Goal: Task Accomplishment & Management: Manage account settings

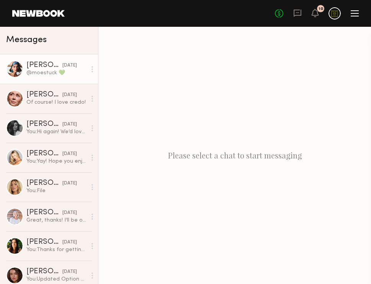
click at [49, 74] on div "@moestuck 💚" at bounding box center [56, 72] width 60 height 7
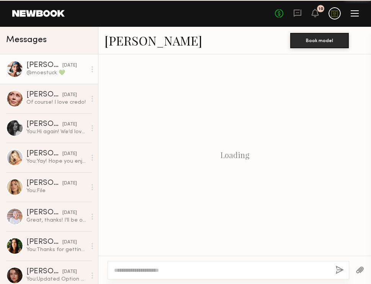
scroll to position [549, 0]
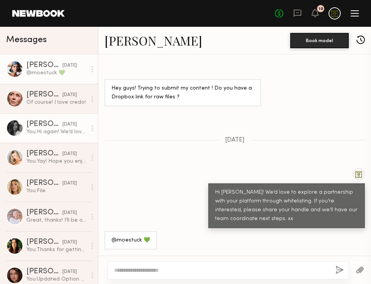
click at [31, 134] on div "You: Hi again! We’d love to explore a partnership with your platform through wh…" at bounding box center [56, 131] width 60 height 7
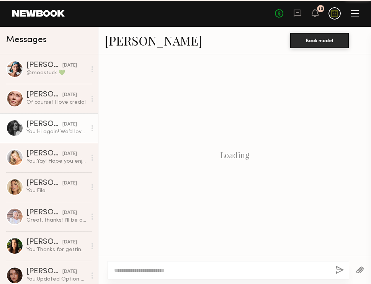
scroll to position [500, 0]
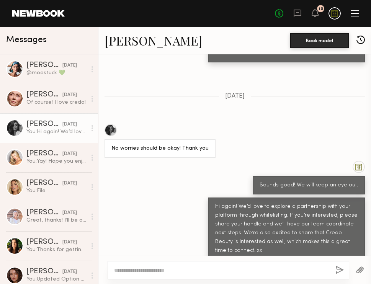
click at [357, 13] on div at bounding box center [355, 13] width 8 height 1
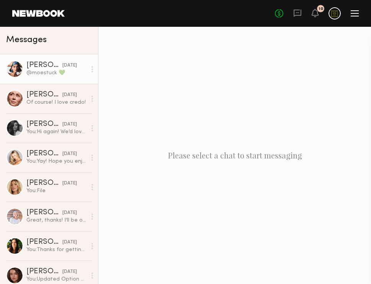
click at [42, 74] on div "@moestuck 💚" at bounding box center [56, 72] width 60 height 7
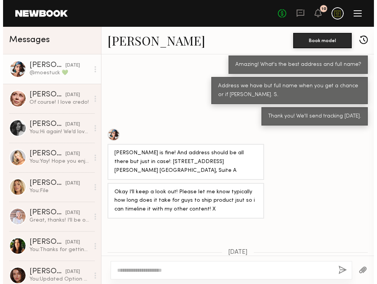
scroll to position [436, 0]
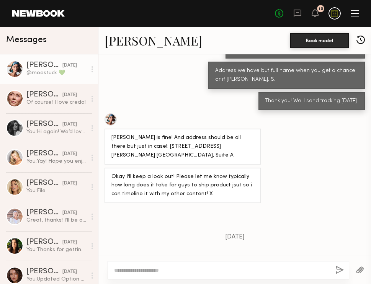
click at [132, 42] on link "[PERSON_NAME]" at bounding box center [154, 40] width 98 height 16
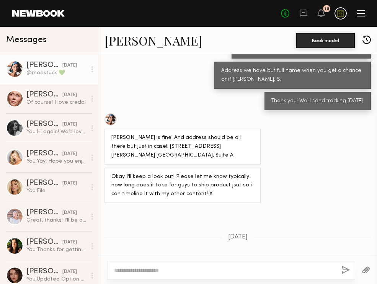
click at [363, 16] on div at bounding box center [361, 16] width 8 height 1
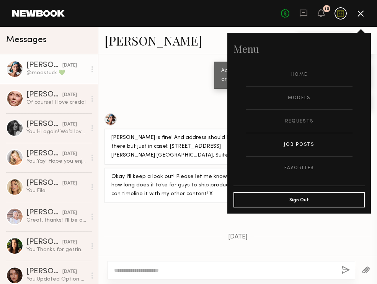
click at [304, 149] on link "Job Posts" at bounding box center [299, 144] width 107 height 23
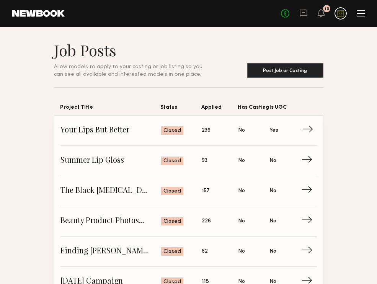
click at [105, 130] on span "Your Lips But Better" at bounding box center [111, 130] width 101 height 11
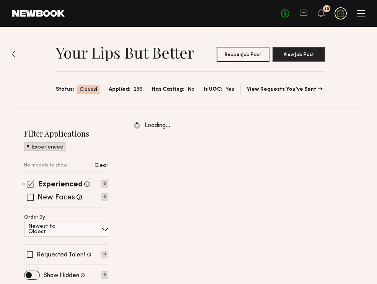
click at [32, 183] on span at bounding box center [30, 183] width 7 height 7
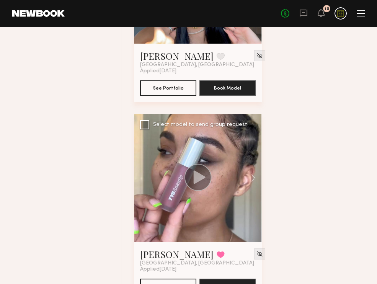
scroll to position [1987, 0]
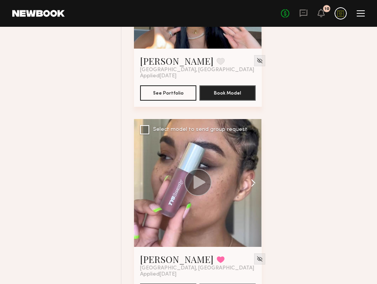
click at [244, 167] on button at bounding box center [250, 183] width 25 height 128
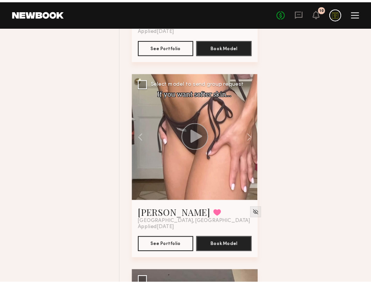
scroll to position [2053, 0]
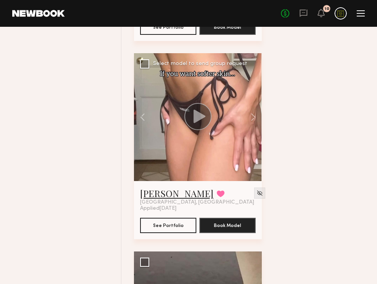
click at [176, 191] on link "Pauline B." at bounding box center [177, 193] width 74 height 12
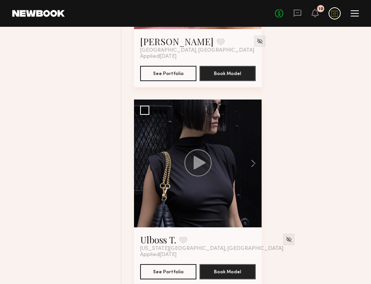
scroll to position [3644, 0]
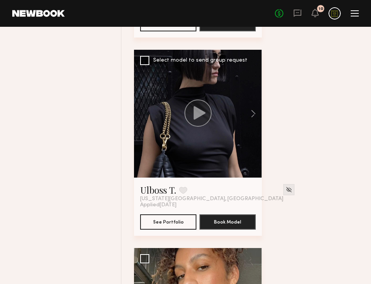
click at [232, 150] on div at bounding box center [198, 114] width 128 height 128
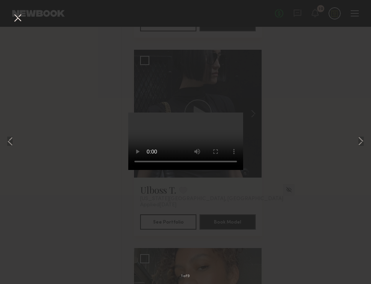
click at [278, 162] on div "1 of 9" at bounding box center [185, 142] width 371 height 284
click at [16, 17] on button at bounding box center [17, 18] width 12 height 14
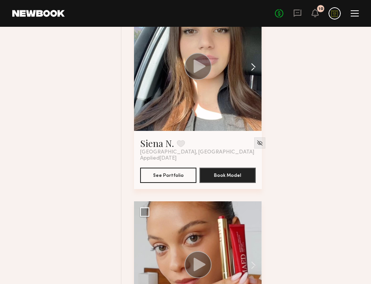
scroll to position [4275, 0]
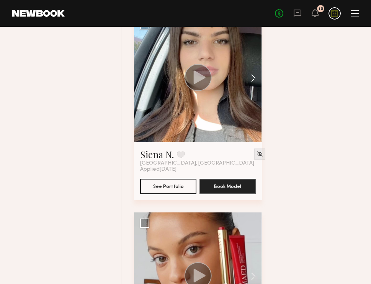
click at [239, 114] on button at bounding box center [250, 78] width 25 height 128
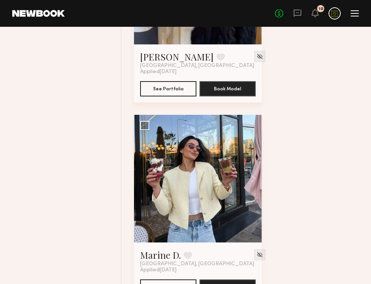
scroll to position [5991, 0]
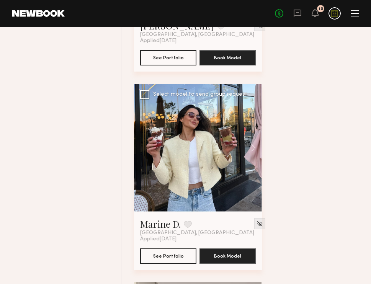
click at [237, 166] on div at bounding box center [198, 148] width 128 height 128
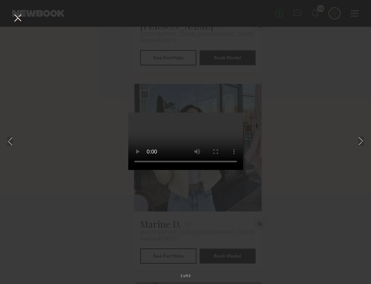
click at [84, 179] on div "2 of 13" at bounding box center [185, 142] width 371 height 284
click at [17, 21] on button at bounding box center [17, 18] width 12 height 14
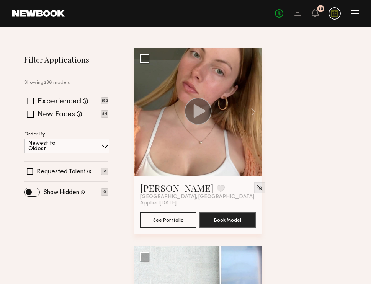
scroll to position [0, 0]
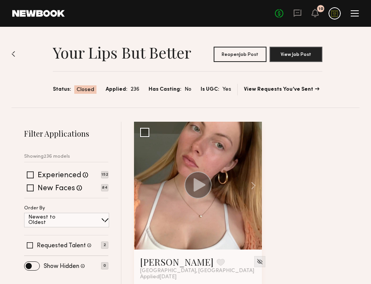
click at [356, 14] on div at bounding box center [355, 13] width 8 height 6
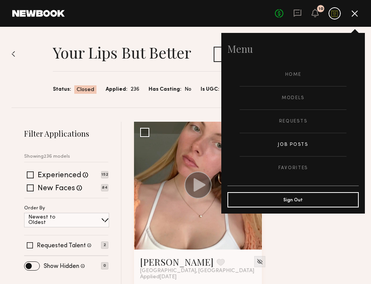
click at [300, 147] on link "Job Posts" at bounding box center [293, 144] width 107 height 23
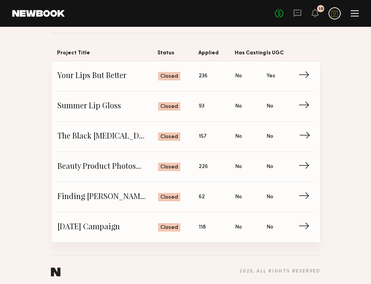
scroll to position [59, 0]
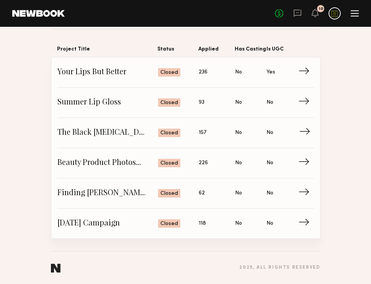
click at [112, 131] on span "The Black [MEDICAL_DATA] Lifestyle Photoshoot" at bounding box center [107, 132] width 101 height 11
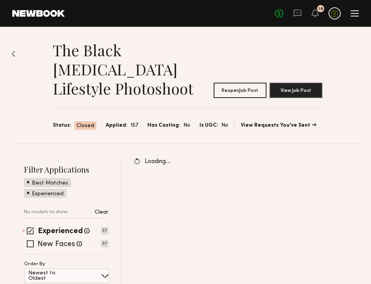
click at [15, 52] on img at bounding box center [13, 54] width 4 height 6
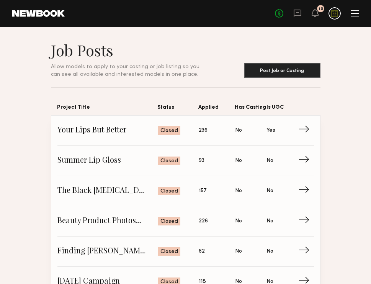
scroll to position [59, 0]
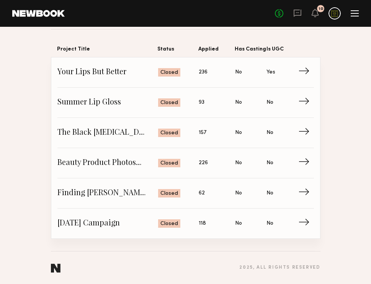
click at [348, 61] on section "Job Posts Allow models to apply to your casting or job listing so you can see a…" at bounding box center [185, 110] width 371 height 257
click at [299, 13] on icon at bounding box center [297, 13] width 8 height 8
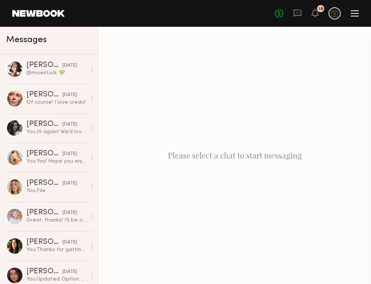
click at [159, 213] on div "Please select a chat to start messaging" at bounding box center [234, 155] width 273 height 257
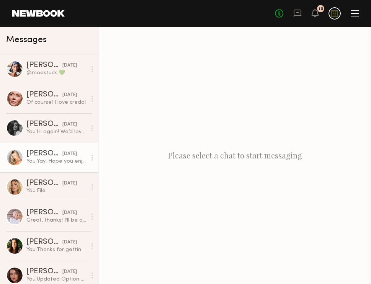
click at [63, 167] on link "Sam F. 09/09/2025 You: Yay! Hope you enjoy the balms & excited to see what you …" at bounding box center [49, 157] width 98 height 29
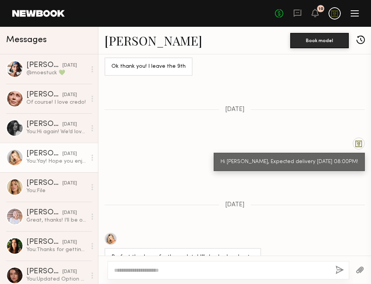
scroll to position [1946, 0]
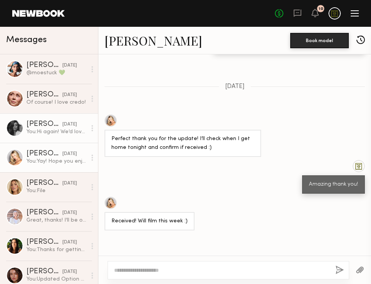
click at [57, 136] on link "Taylor F. 09/09/2025 You: Hi again! We’d love to explore a partnership with you…" at bounding box center [49, 127] width 98 height 29
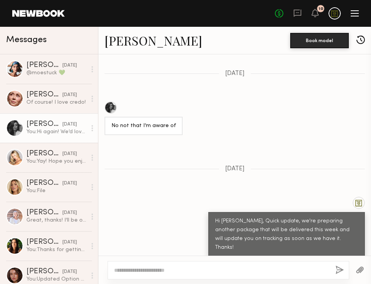
scroll to position [2622, 0]
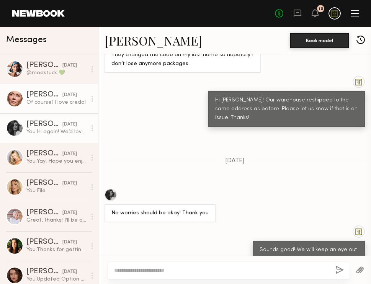
click at [57, 99] on div "Of course! I love credo!" at bounding box center [56, 102] width 60 height 7
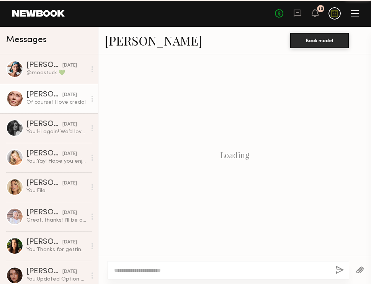
scroll to position [456, 0]
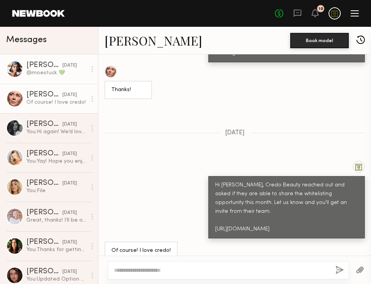
click at [46, 77] on link "Moe S. 09/09/2025 @moestuck 💚" at bounding box center [49, 68] width 98 height 29
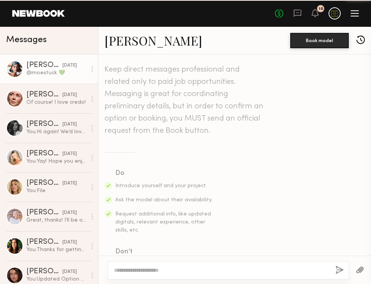
scroll to position [3547, 0]
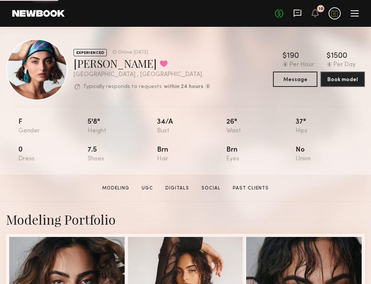
click at [299, 12] on icon at bounding box center [297, 12] width 3 height 1
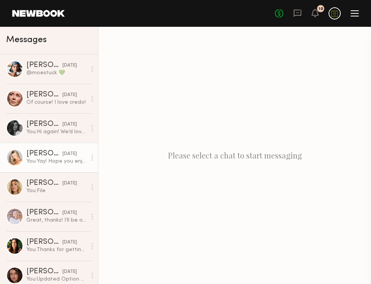
click at [42, 159] on div "You: Yay! Hope you enjoy the balms & excited to see what you create!" at bounding box center [56, 161] width 60 height 7
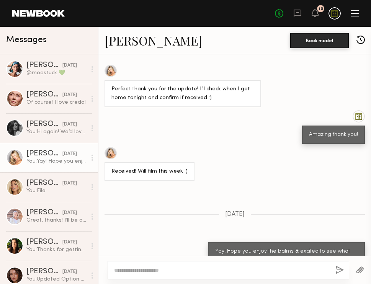
scroll to position [580, 0]
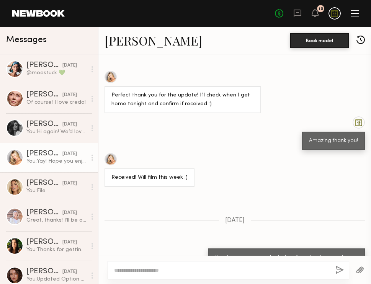
click at [161, 178] on div "Received! Will film this week :)" at bounding box center [149, 178] width 76 height 9
click at [203, 179] on div "Received! Will film this week :)" at bounding box center [234, 170] width 273 height 34
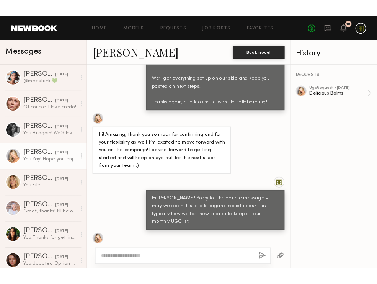
scroll to position [1002, 0]
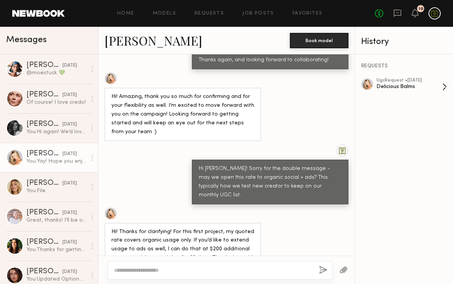
click at [371, 86] on div "Delicious Balms" at bounding box center [410, 86] width 66 height 7
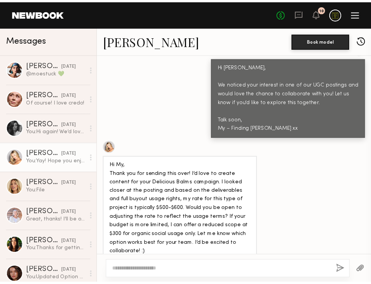
scroll to position [354, 0]
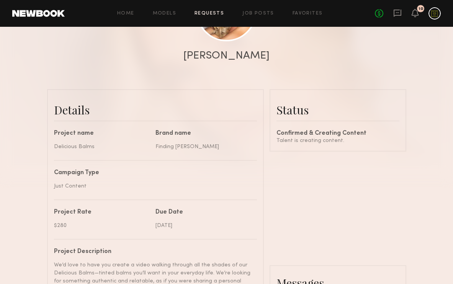
scroll to position [117, 0]
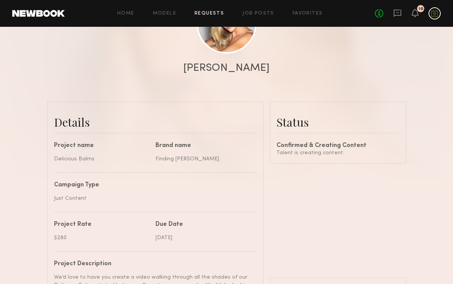
click at [314, 144] on div "Confirmed & Creating Content" at bounding box center [338, 146] width 123 height 6
click at [315, 150] on div "Talent is creating content." at bounding box center [338, 153] width 123 height 8
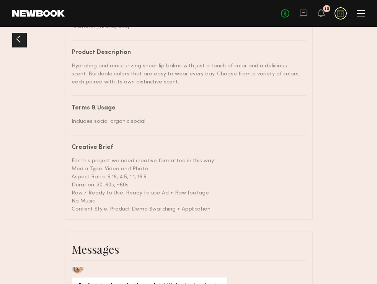
scroll to position [579, 0]
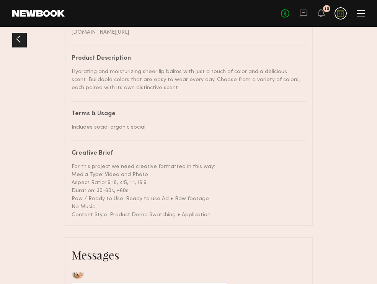
click at [128, 79] on div "Hydrating and moisturizing sheer lip balms with just a touch of color and a del…" at bounding box center [186, 80] width 229 height 24
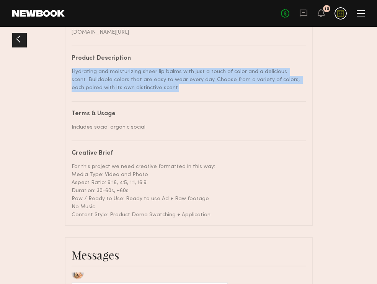
click at [128, 79] on div "Hydrating and moisturizing sheer lip balms with just a touch of color and a del…" at bounding box center [186, 80] width 229 height 24
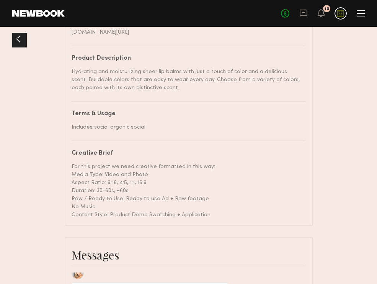
click at [132, 85] on div "Hydrating and moisturizing sheer lip balms with just a touch of color and a del…" at bounding box center [186, 80] width 229 height 24
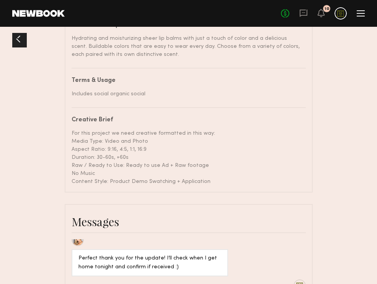
scroll to position [621, 0]
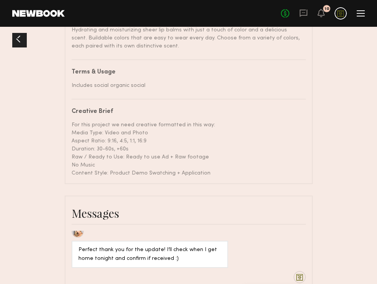
click at [104, 176] on div "For this project we need creative formatted in this way: Media Type: Video and …" at bounding box center [186, 149] width 229 height 56
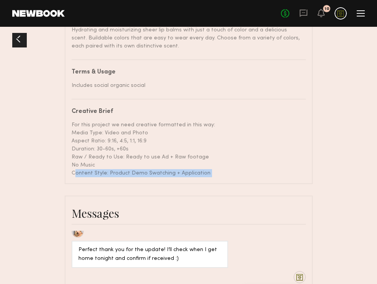
click at [104, 176] on div "For this project we need creative formatted in this way: Media Type: Video and …" at bounding box center [186, 149] width 229 height 56
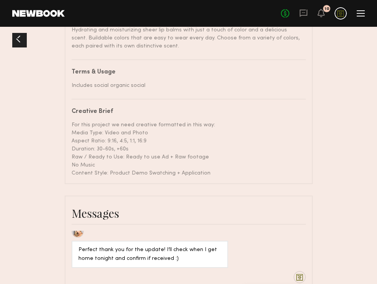
drag, startPoint x: 211, startPoint y: 172, endPoint x: 71, endPoint y: 112, distance: 151.7
click at [72, 112] on div "Creative Brief For this project we need creative formatted in this way: Media T…" at bounding box center [189, 143] width 234 height 69
copy div "Creative Brief For this project we need creative formatted in this way: Media T…"
click at [115, 123] on div "For this project we need creative formatted in this way: Media Type: Video and …" at bounding box center [186, 149] width 229 height 56
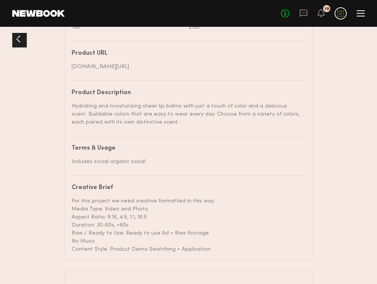
scroll to position [552, 0]
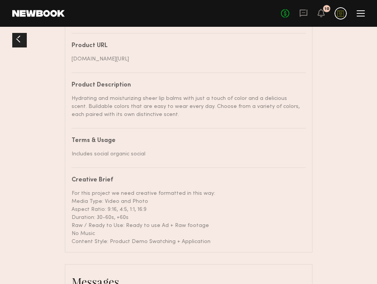
click at [20, 42] on div at bounding box center [18, 39] width 12 height 12
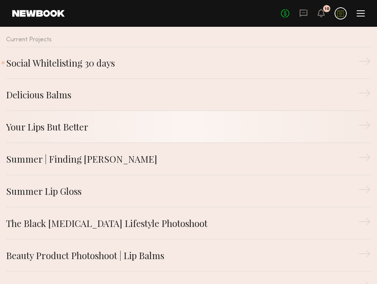
click at [75, 128] on div "Your Lips But Better" at bounding box center [182, 127] width 352 height 14
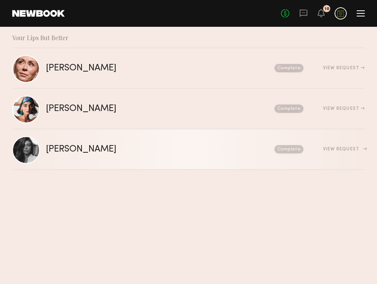
click at [63, 148] on div "Taylor F." at bounding box center [121, 149] width 150 height 9
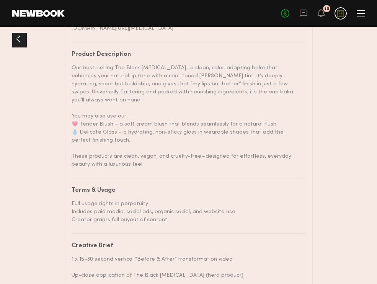
scroll to position [603, 0]
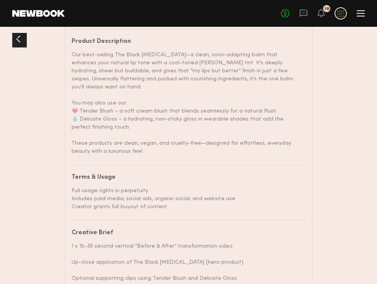
drag, startPoint x: 164, startPoint y: 192, endPoint x: 72, endPoint y: 161, distance: 97.6
click at [72, 175] on div "Terms & Usage Full usage rights in perpetuity Includes paid media, social ads, …" at bounding box center [189, 193] width 234 height 36
copy div "Terms & Usage Full usage rights in perpetuity Includes paid media, social ads, …"
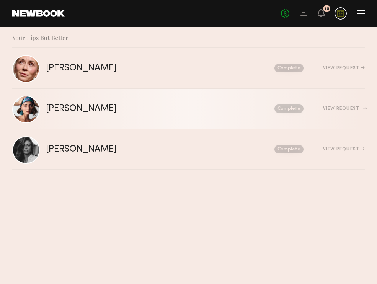
click at [59, 111] on div "[PERSON_NAME]" at bounding box center [121, 109] width 150 height 9
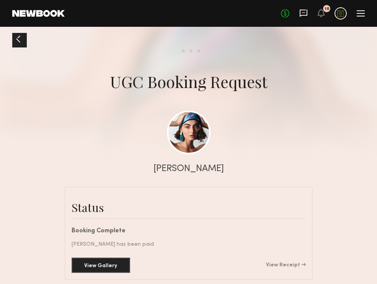
click at [303, 13] on icon at bounding box center [304, 13] width 8 height 8
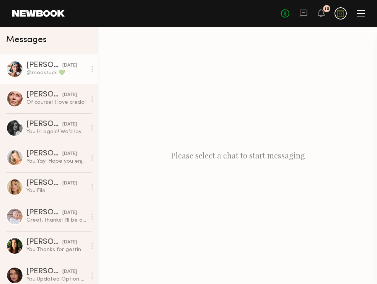
click at [51, 72] on div "@moestuck 💚" at bounding box center [56, 72] width 60 height 7
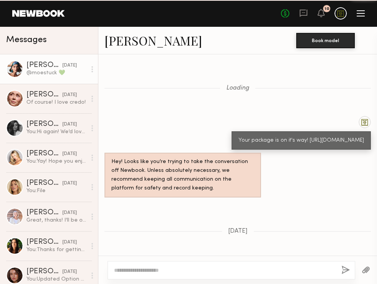
scroll to position [549, 0]
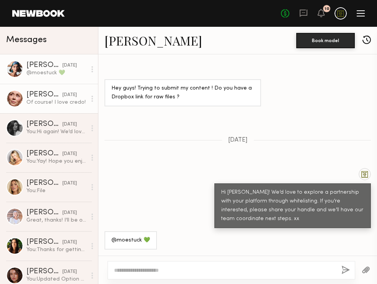
click at [38, 103] on div "Of course! I love credo!" at bounding box center [56, 102] width 60 height 7
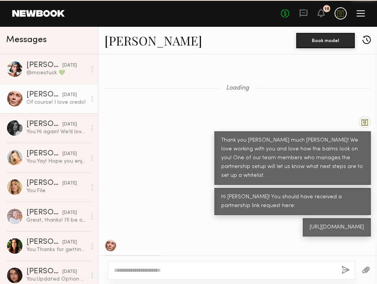
scroll to position [456, 0]
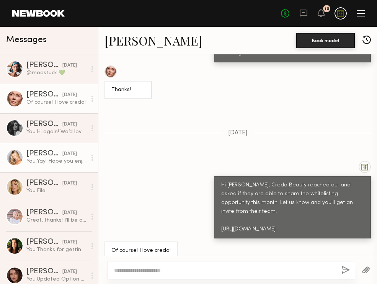
click at [43, 156] on div "[PERSON_NAME]" at bounding box center [44, 154] width 36 height 8
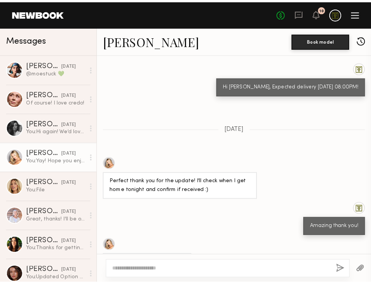
scroll to position [468, 0]
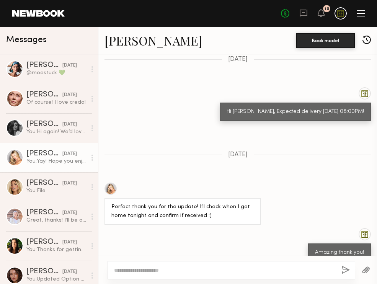
click at [121, 42] on link "[PERSON_NAME]" at bounding box center [154, 40] width 98 height 16
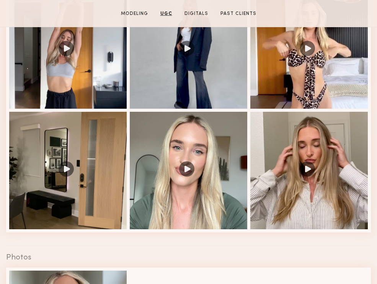
scroll to position [1048, 0]
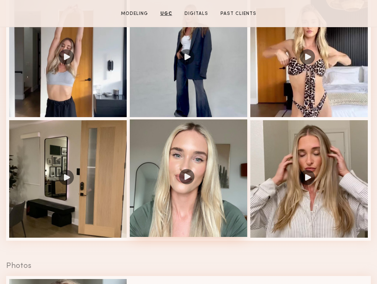
click at [200, 143] on div at bounding box center [189, 179] width 118 height 118
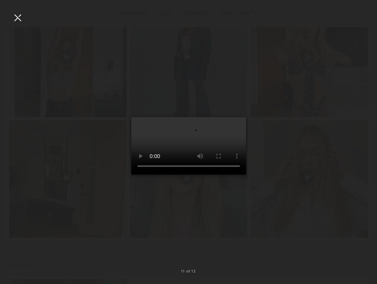
click at [15, 17] on div at bounding box center [17, 17] width 12 height 12
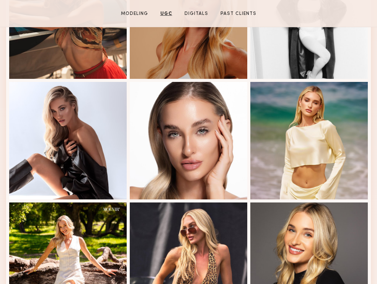
scroll to position [0, 0]
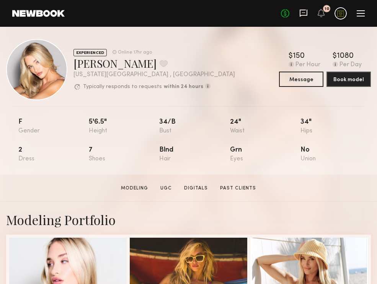
click at [305, 16] on icon at bounding box center [304, 13] width 8 height 7
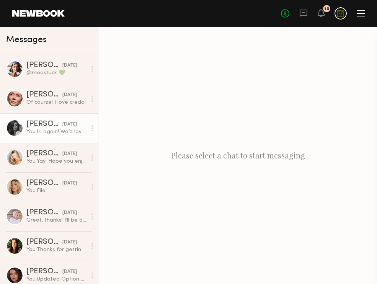
click at [40, 127] on div "[PERSON_NAME]" at bounding box center [44, 125] width 36 height 8
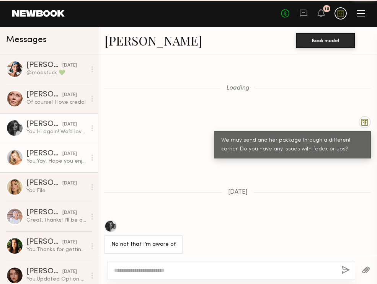
scroll to position [500, 0]
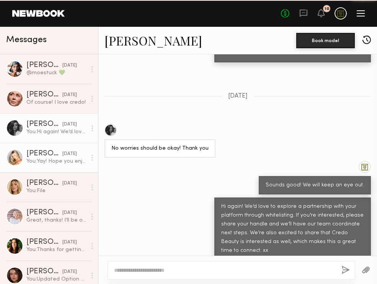
click at [38, 163] on div "You: Yay! Hope you enjoy the balms & excited to see what you create!" at bounding box center [56, 161] width 60 height 7
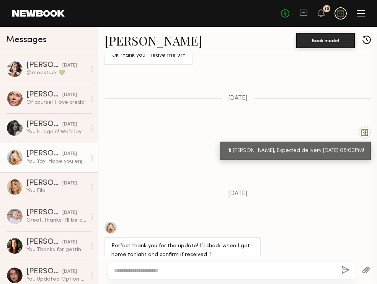
scroll to position [424, 0]
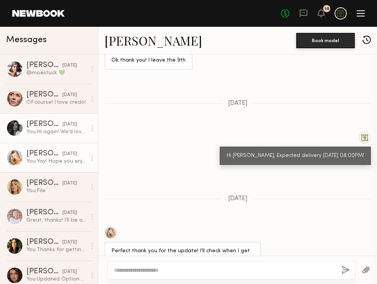
click at [38, 114] on link "[PERSON_NAME] [DATE] You: Hi again! We’d love to explore a partnership with you…" at bounding box center [49, 127] width 98 height 29
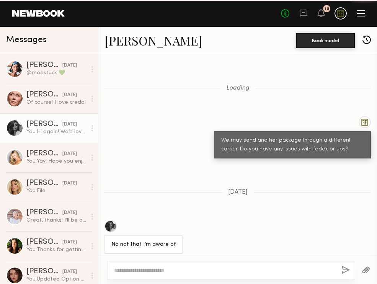
scroll to position [500, 0]
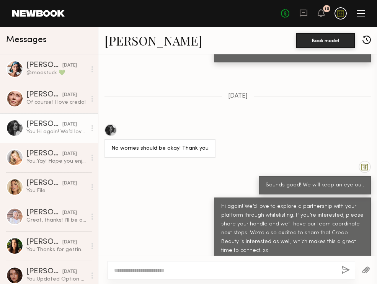
click at [38, 126] on div "[PERSON_NAME]" at bounding box center [44, 125] width 36 height 8
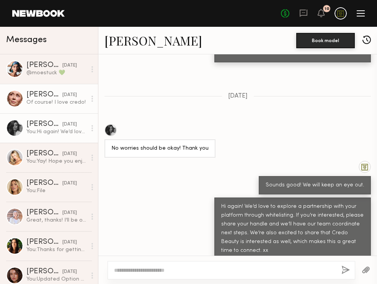
click at [35, 100] on div "Of course! I love credo!" at bounding box center [56, 102] width 60 height 7
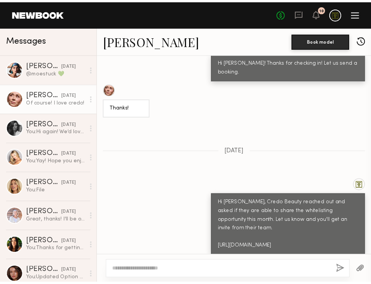
scroll to position [1214, 0]
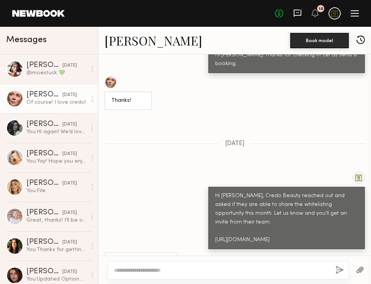
click at [294, 14] on icon at bounding box center [298, 13] width 8 height 7
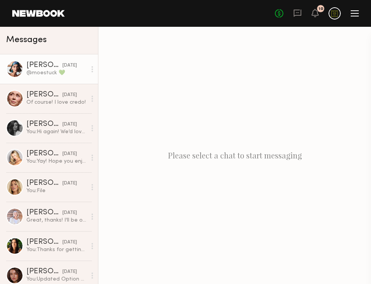
click at [52, 77] on link "[PERSON_NAME] [DATE] @moestuck 💚" at bounding box center [49, 68] width 98 height 29
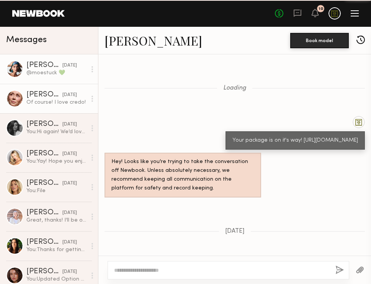
scroll to position [549, 0]
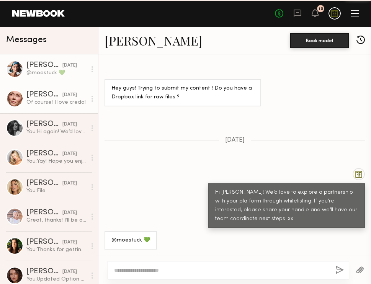
click at [41, 102] on div "Of course! I love credo!" at bounding box center [56, 102] width 60 height 7
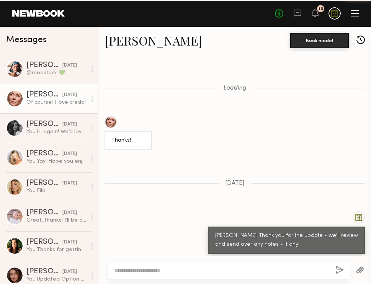
scroll to position [1214, 0]
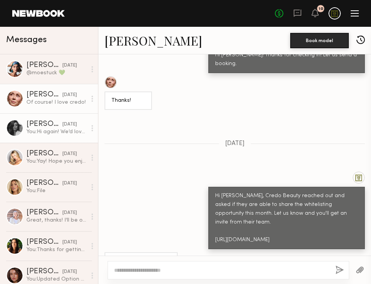
click at [39, 127] on div "[PERSON_NAME]" at bounding box center [44, 125] width 36 height 8
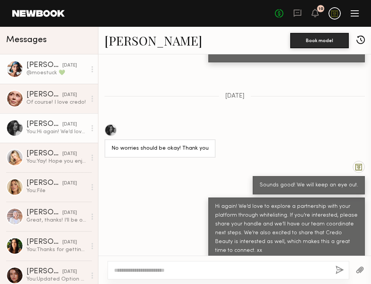
click at [49, 72] on div "@moestuck 💚" at bounding box center [56, 72] width 60 height 7
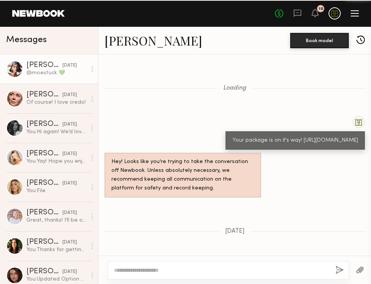
scroll to position [549, 0]
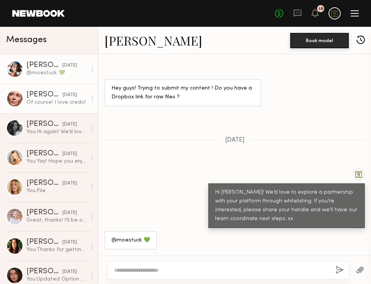
click at [49, 94] on div "[PERSON_NAME]" at bounding box center [44, 95] width 36 height 8
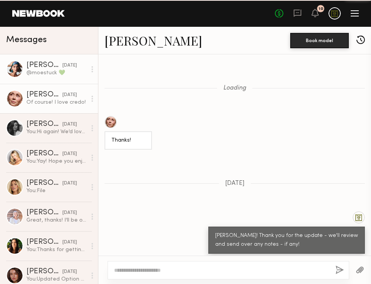
click at [49, 72] on div "@moestuck 💚" at bounding box center [56, 72] width 60 height 7
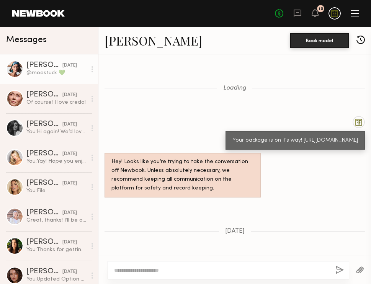
scroll to position [549, 0]
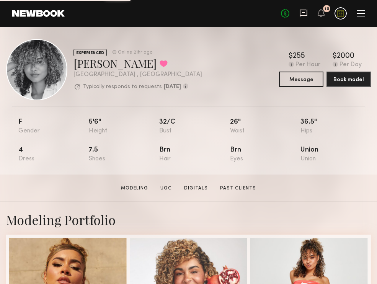
click at [305, 13] on icon at bounding box center [303, 12] width 3 height 1
click at [335, 83] on button "Book model" at bounding box center [349, 78] width 44 height 15
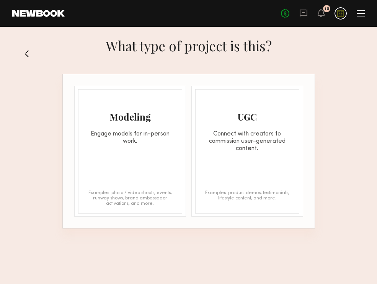
click at [257, 164] on div "UGC Connect with creators to commission user-generated content. Examples: produ…" at bounding box center [247, 151] width 104 height 124
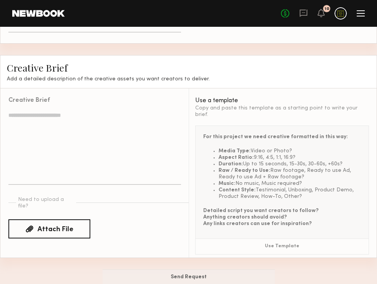
scroll to position [530, 0]
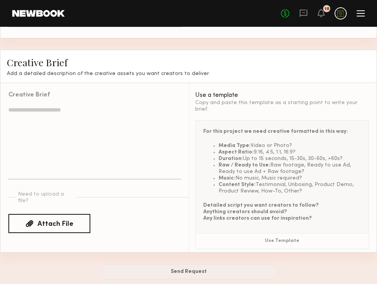
drag, startPoint x: 310, startPoint y: 183, endPoint x: 220, endPoint y: 136, distance: 101.6
click at [220, 143] on ul "Media Type: Video or Photo? Aspect Ratio: 9:16, 4:5, 1:1, 16:9? Duration: Up to…" at bounding box center [282, 169] width 158 height 52
click at [242, 163] on span "Raw / Ready to Use:" at bounding box center [245, 165] width 52 height 5
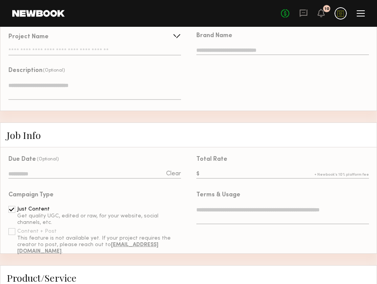
scroll to position [0, 0]
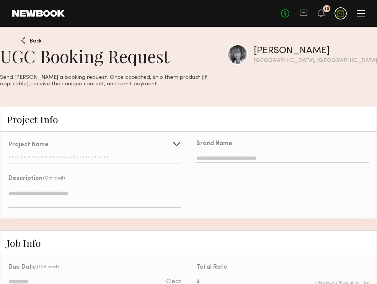
click at [357, 14] on div at bounding box center [361, 13] width 8 height 6
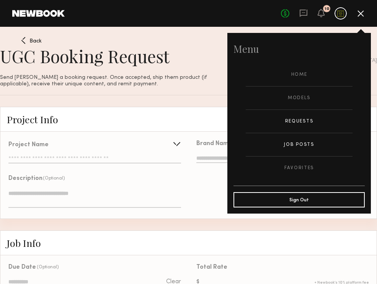
click at [305, 144] on link "Job Posts" at bounding box center [299, 144] width 107 height 23
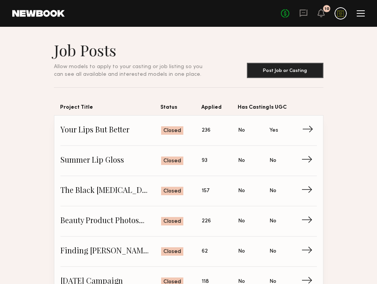
click at [308, 129] on span "→" at bounding box center [310, 130] width 16 height 11
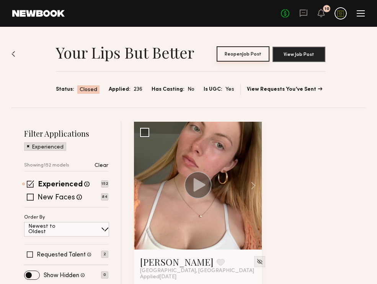
click at [255, 53] on button "Reopen Job Post" at bounding box center [243, 53] width 53 height 15
click at [305, 56] on button "View Job Post" at bounding box center [299, 53] width 53 height 15
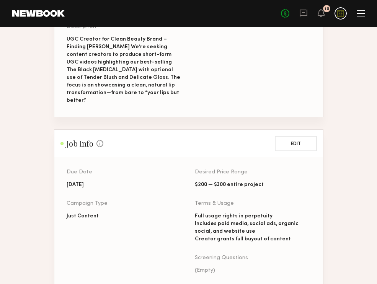
scroll to position [154, 0]
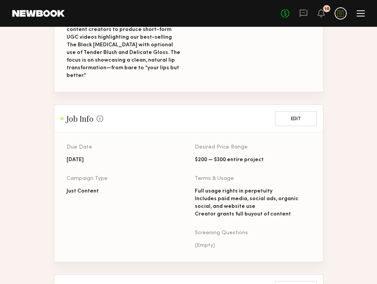
click at [100, 156] on div "[DATE]" at bounding box center [97, 160] width 60 height 8
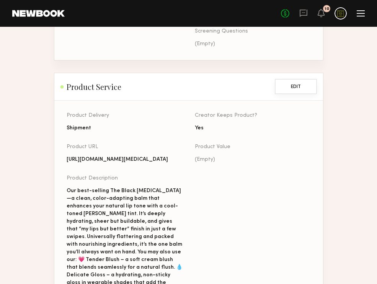
scroll to position [388, 0]
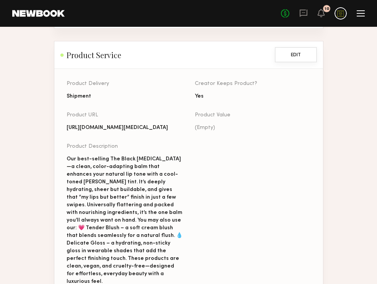
click at [298, 48] on button "Edit" at bounding box center [296, 54] width 42 height 15
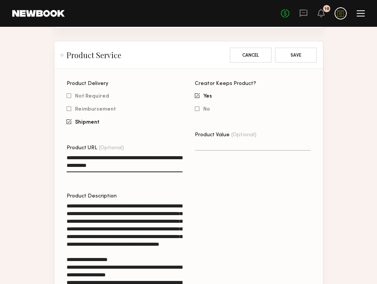
click at [143, 158] on textarea "**********" at bounding box center [125, 163] width 116 height 18
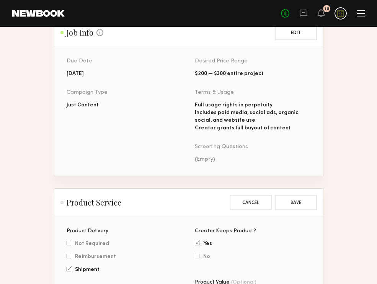
scroll to position [241, 0]
click at [364, 16] on div "No fees up to $5,000 10" at bounding box center [323, 13] width 84 height 12
click at [361, 14] on div at bounding box center [361, 13] width 8 height 6
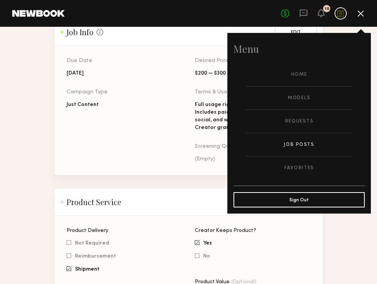
click at [360, 14] on div at bounding box center [361, 13] width 6 height 6
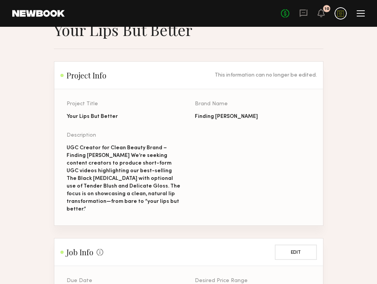
scroll to position [0, 0]
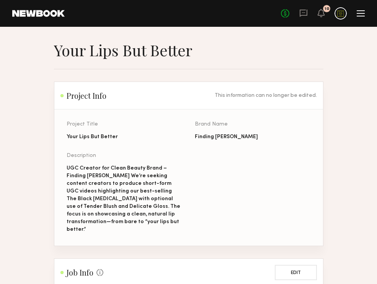
click at [358, 13] on div at bounding box center [361, 13] width 8 height 1
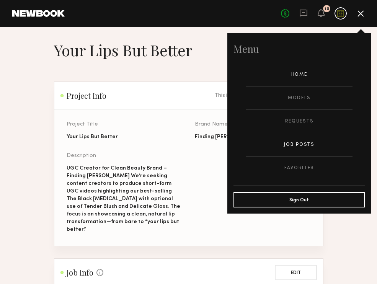
click at [303, 74] on link "Home" at bounding box center [299, 74] width 107 height 23
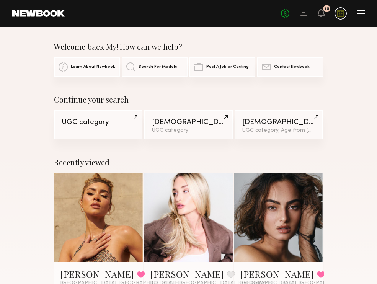
click at [365, 16] on header "Home Models Requests Job Posts Favorites Sign Out No fees up to $5,000 10" at bounding box center [188, 13] width 377 height 27
click at [363, 14] on div at bounding box center [361, 13] width 8 height 6
